Goal: Task Accomplishment & Management: Use online tool/utility

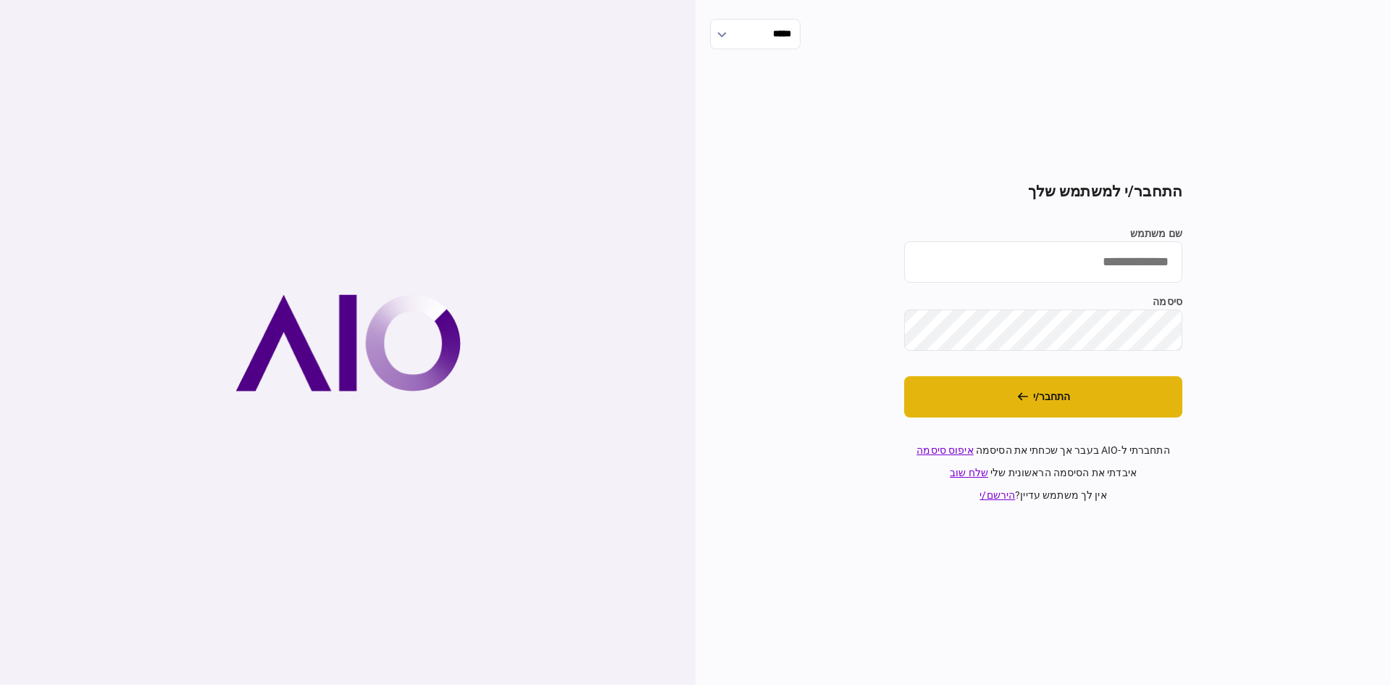
type input "**********"
click at [1037, 401] on button "התחבר/י" at bounding box center [1043, 396] width 278 height 41
